Goal: Transaction & Acquisition: Purchase product/service

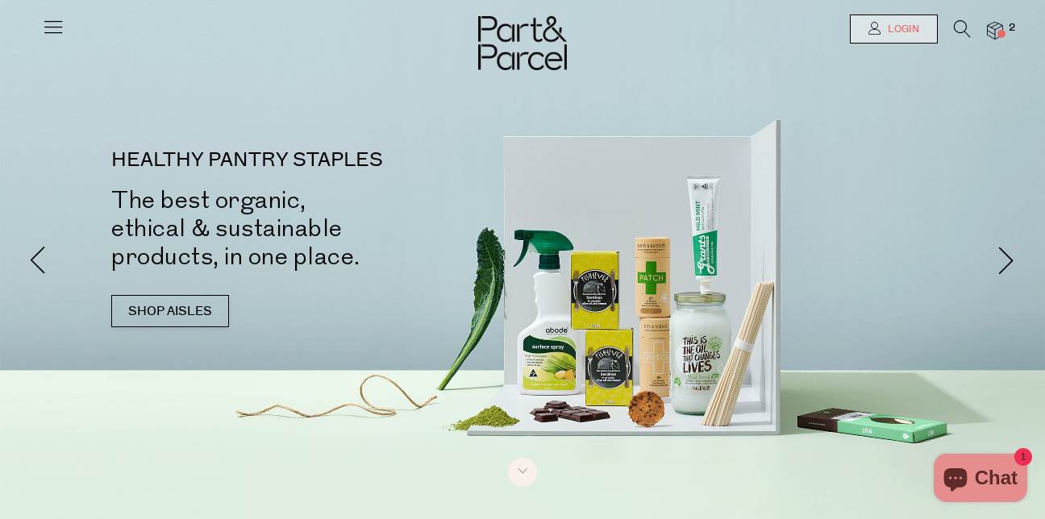
click at [893, 31] on span "Login" at bounding box center [901, 30] width 35 height 14
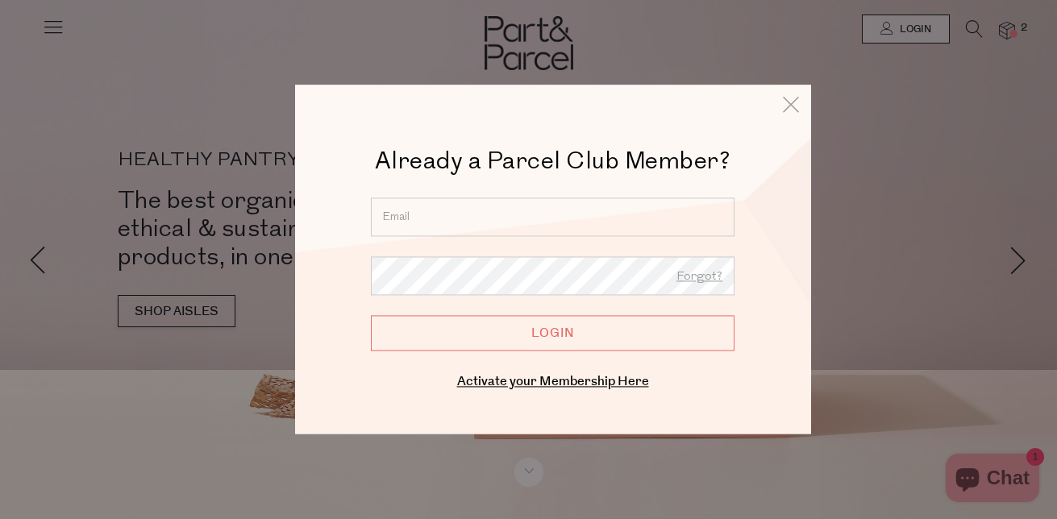
click at [406, 219] on input "email" at bounding box center [553, 216] width 364 height 39
type input "saltbush9@hotmail.com.au"
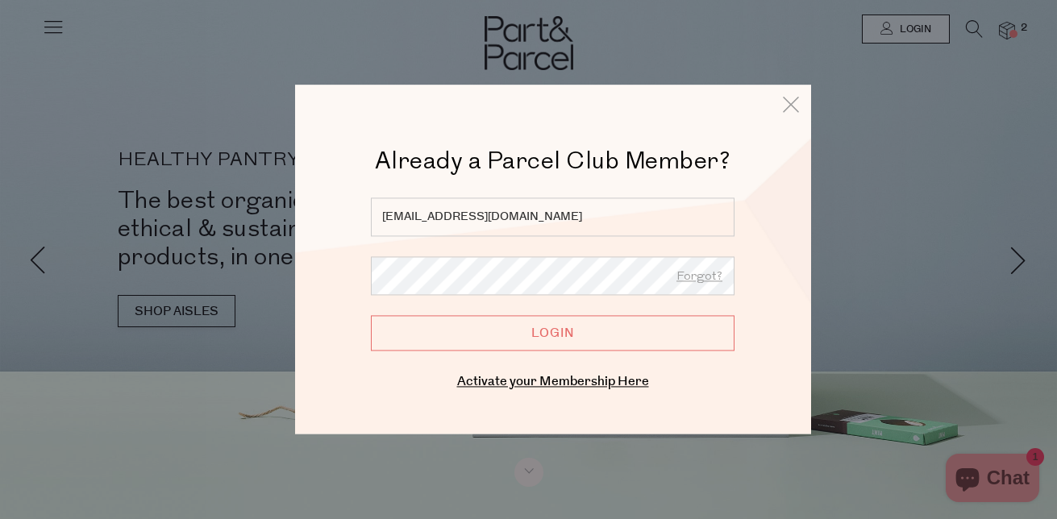
click at [371, 315] on input "Login" at bounding box center [553, 332] width 364 height 35
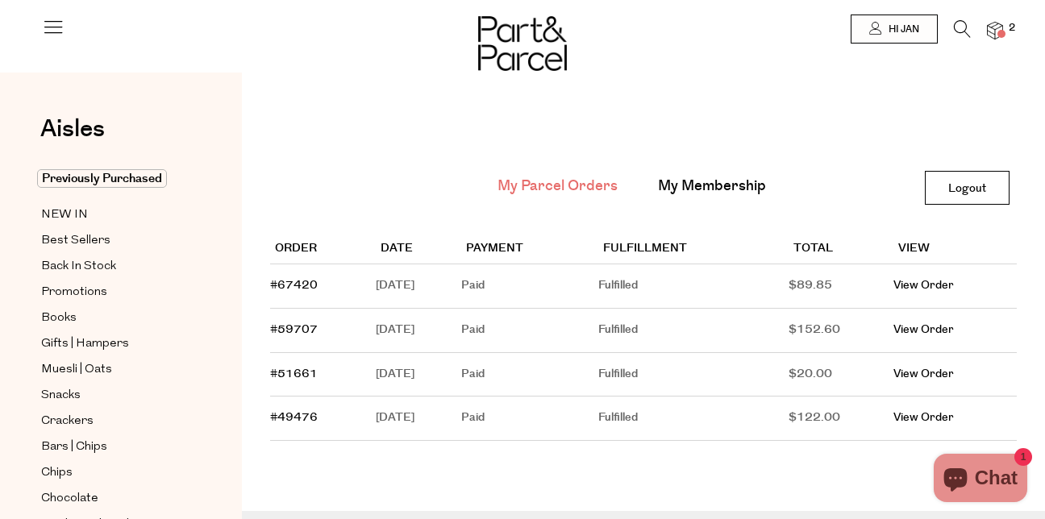
click at [997, 30] on img at bounding box center [995, 31] width 16 height 19
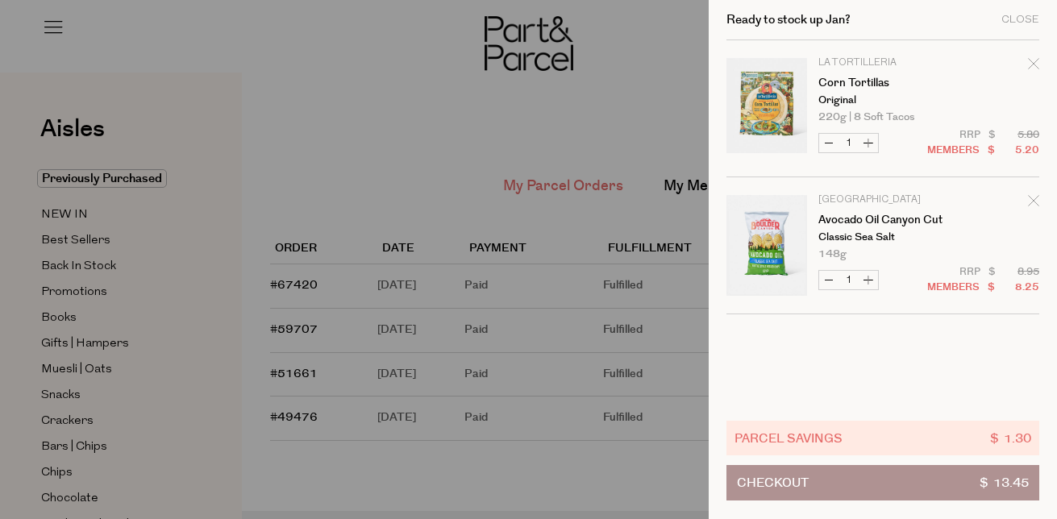
click at [963, 468] on button "Checkout $ 13.45" at bounding box center [882, 482] width 313 height 35
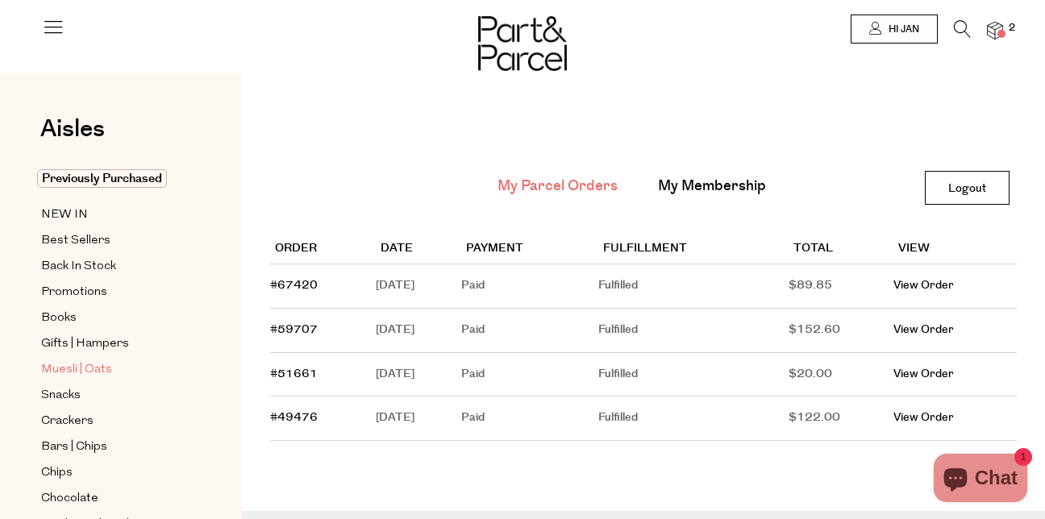
click at [60, 360] on span "Muesli | Oats" at bounding box center [76, 369] width 71 height 19
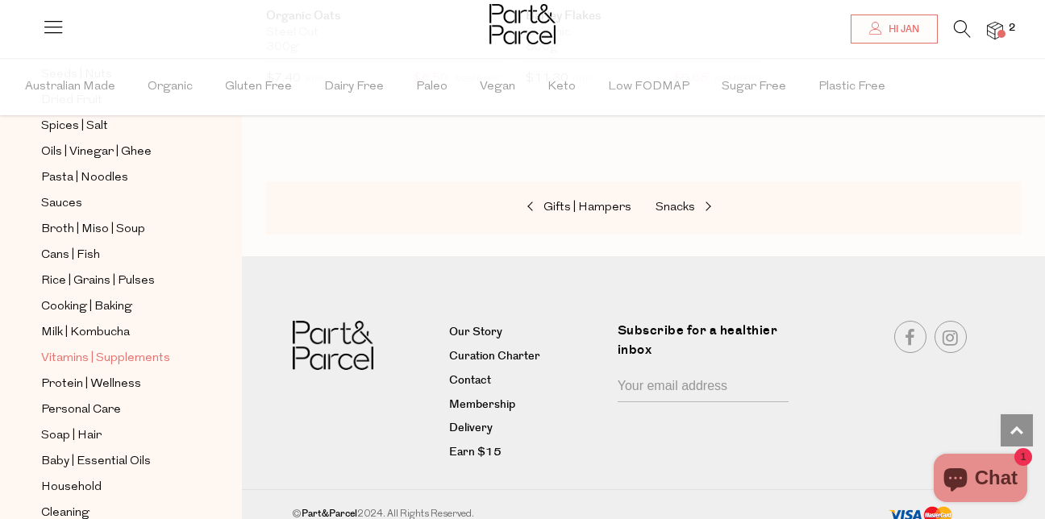
scroll to position [484, 0]
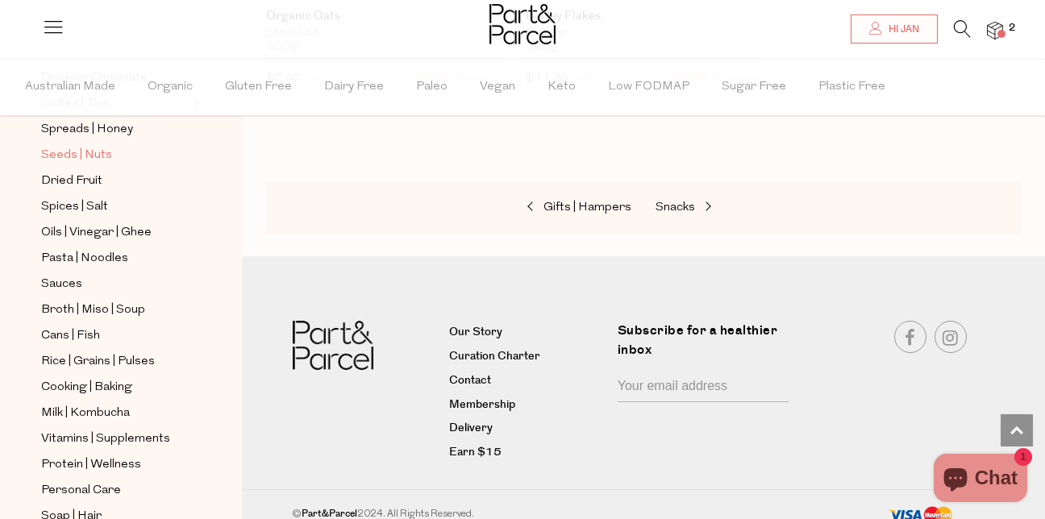
click at [105, 146] on span "Seeds | Nuts" at bounding box center [76, 155] width 71 height 19
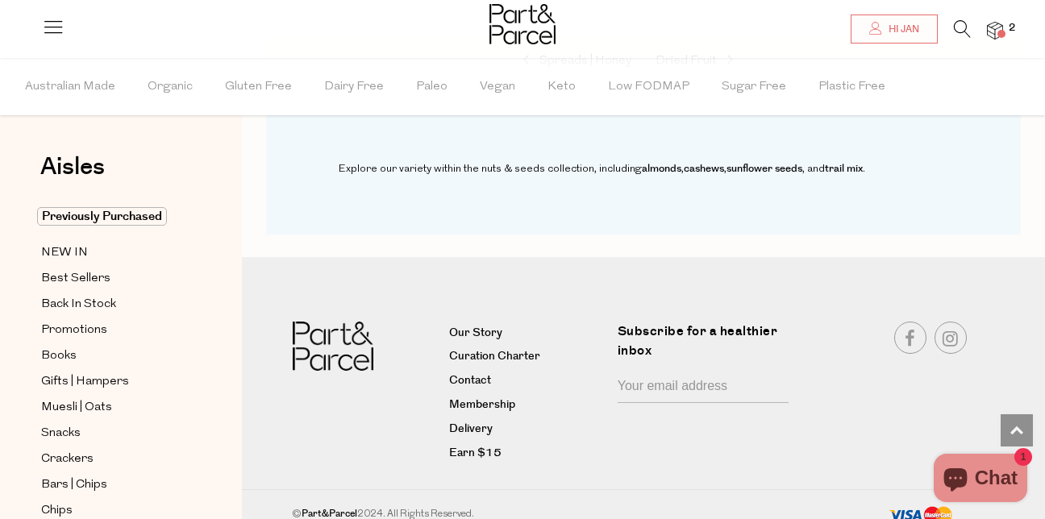
scroll to position [6656, 0]
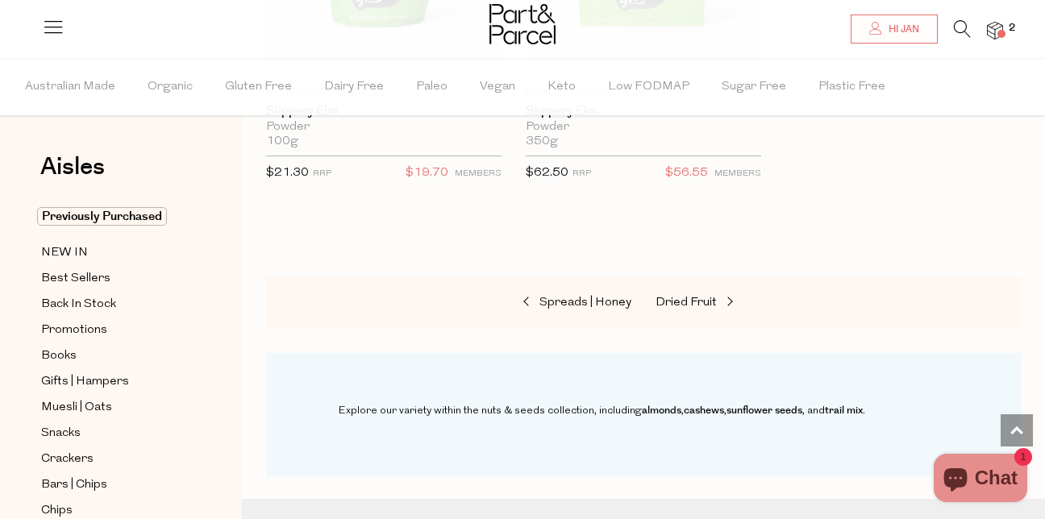
click at [996, 29] on img at bounding box center [995, 31] width 16 height 19
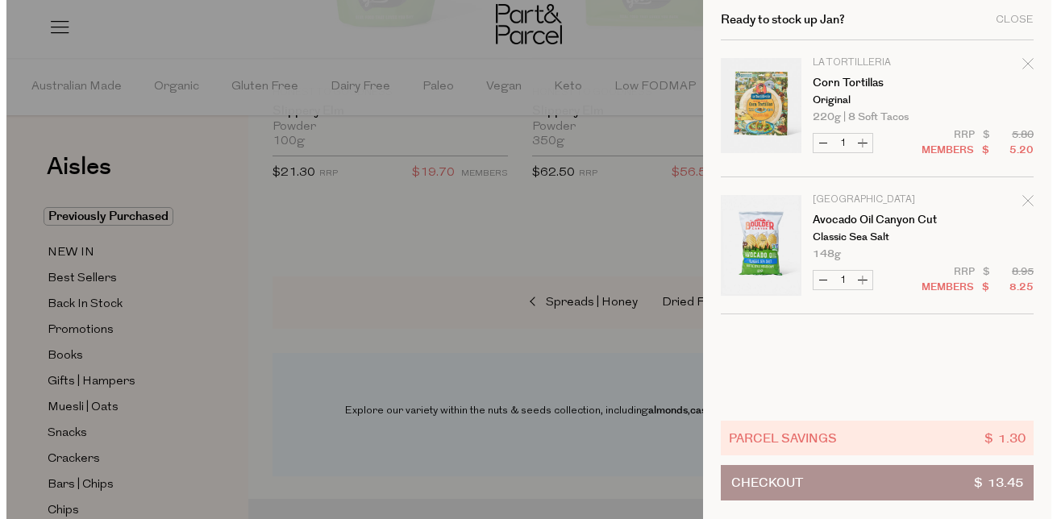
scroll to position [6727, 0]
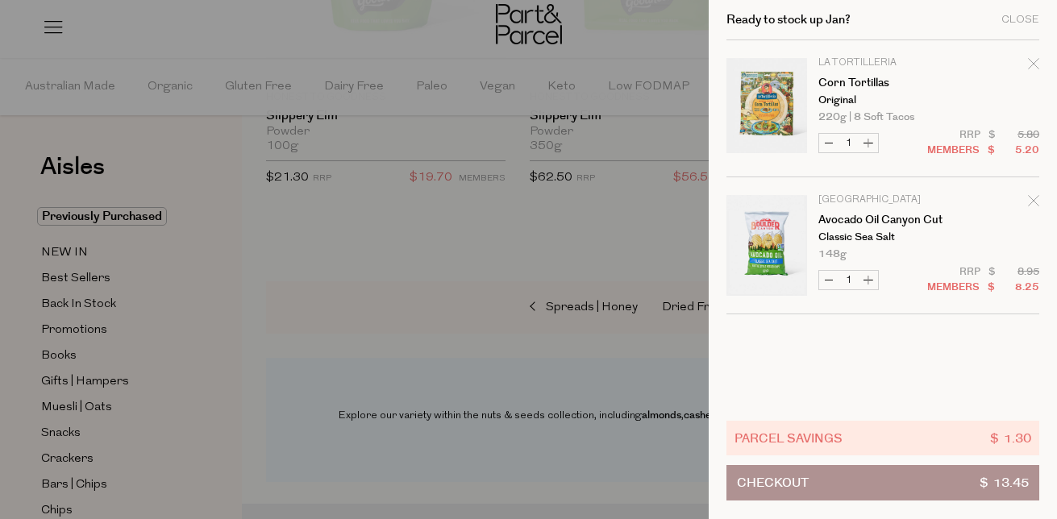
click at [1028, 61] on icon "Remove Corn Tortillas" at bounding box center [1033, 63] width 10 height 10
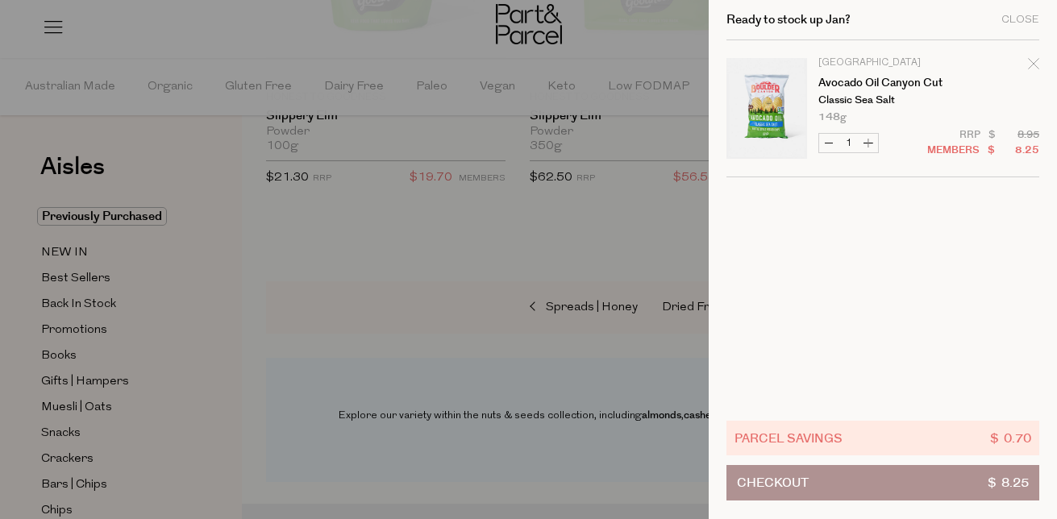
click at [1028, 69] on icon "Remove Avocado Oil Canyon Cut" at bounding box center [1033, 63] width 11 height 11
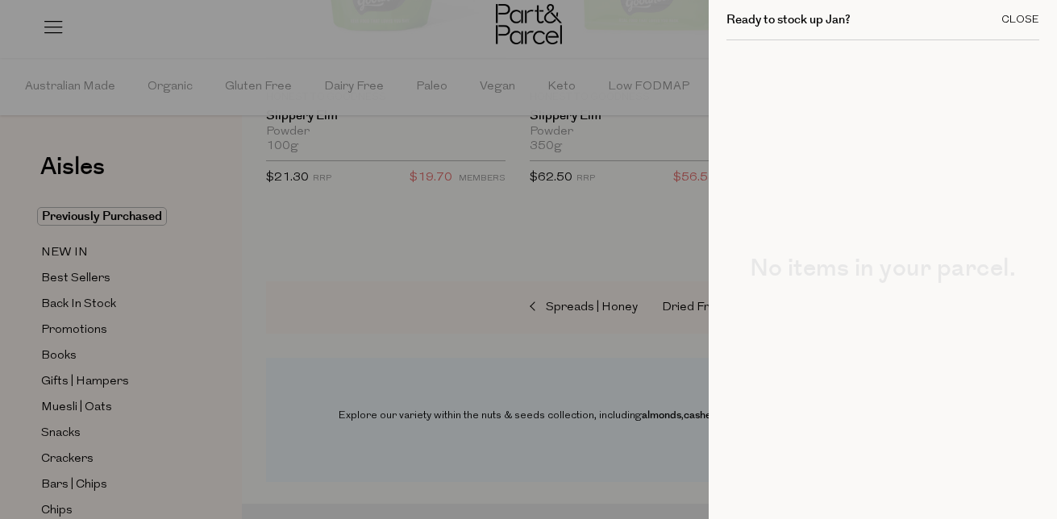
click at [1007, 19] on div "Close" at bounding box center [1020, 20] width 38 height 10
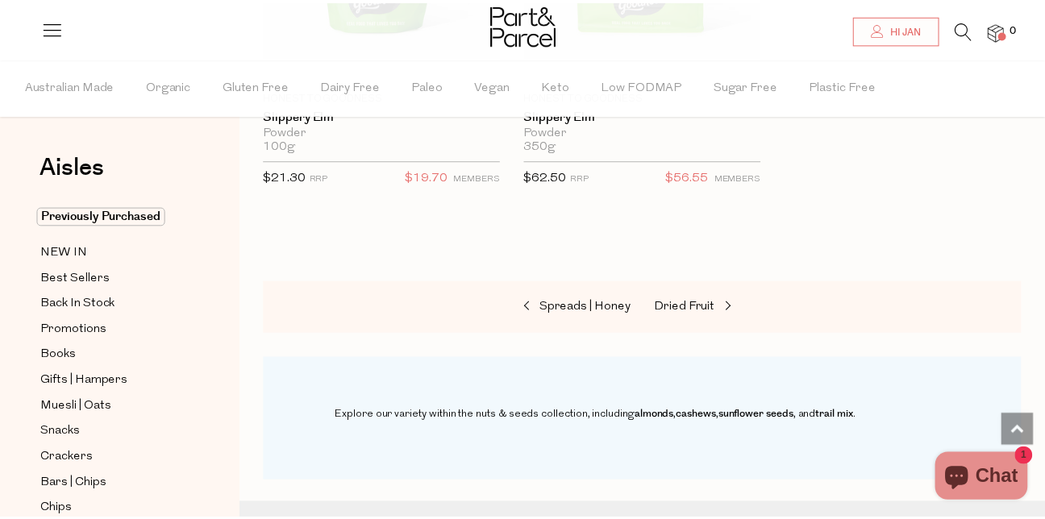
scroll to position [6656, 0]
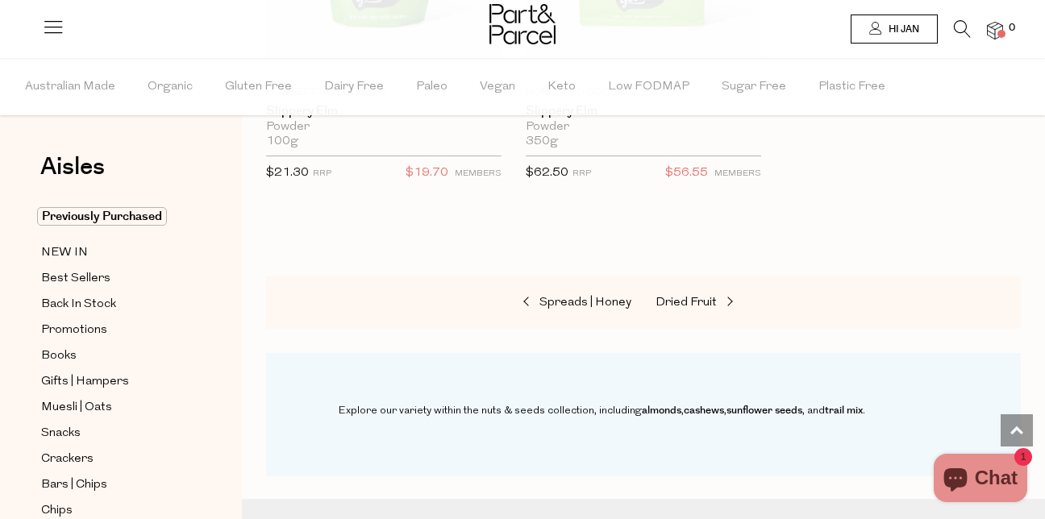
click at [897, 32] on span "Hi Jan" at bounding box center [901, 30] width 35 height 14
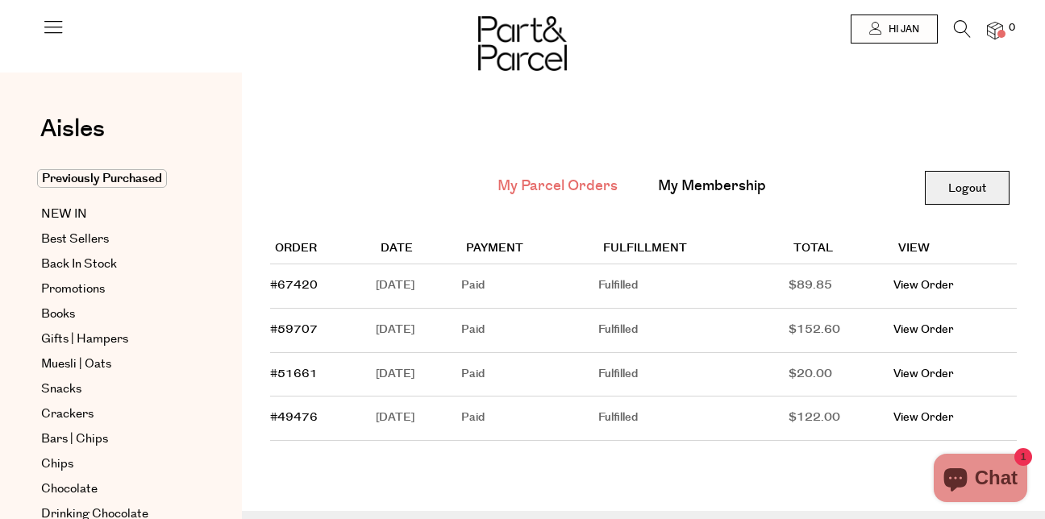
click at [938, 180] on link "Logout" at bounding box center [967, 188] width 85 height 34
